Goal: Task Accomplishment & Management: Manage account settings

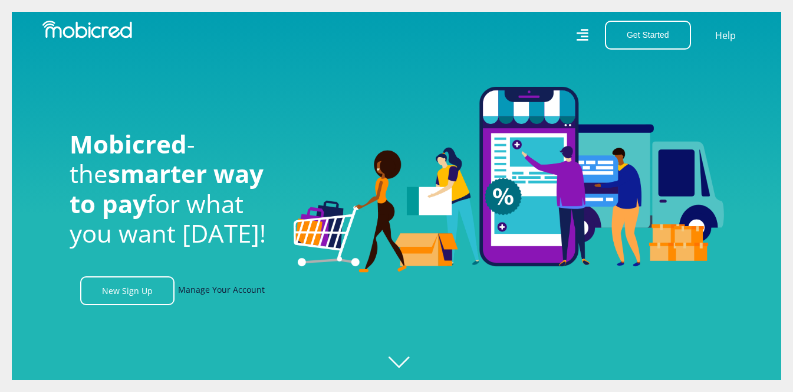
click at [222, 295] on link "Manage Your Account" at bounding box center [221, 290] width 87 height 29
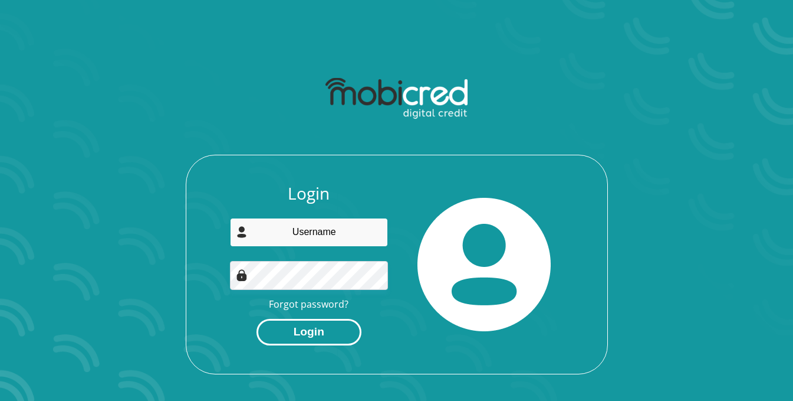
type input "mariangobese1409@gmail.com"
click at [322, 331] on button "Login" at bounding box center [309, 332] width 105 height 27
